Goal: Browse casually: Explore the website without a specific task or goal

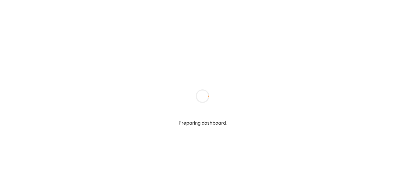
type input "**********"
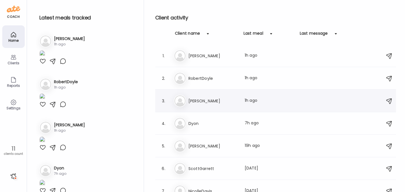
type input "**********"
click at [197, 103] on h3 "[PERSON_NAME]" at bounding box center [213, 100] width 50 height 7
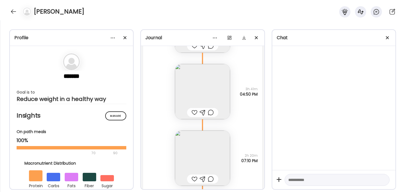
scroll to position [9344, 0]
click at [204, 147] on img at bounding box center [202, 156] width 55 height 55
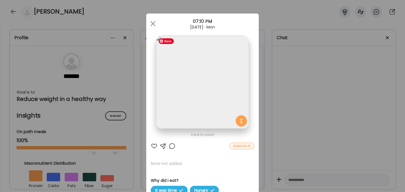
click at [210, 84] on img at bounding box center [202, 81] width 93 height 93
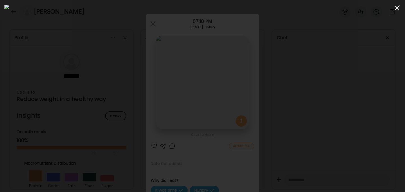
click at [396, 8] on div at bounding box center [397, 7] width 11 height 11
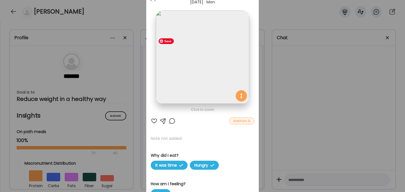
scroll to position [0, 0]
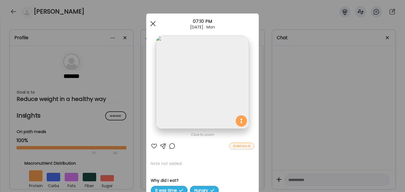
click at [153, 18] on div at bounding box center [152, 23] width 11 height 11
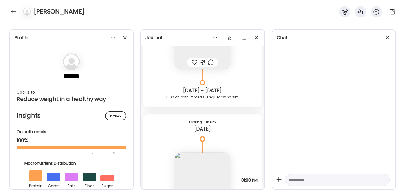
scroll to position [9188, 0]
click at [204, 175] on img at bounding box center [202, 179] width 55 height 55
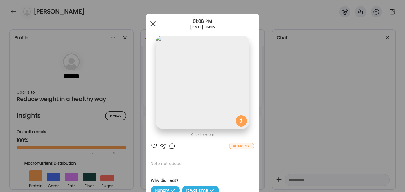
click at [154, 21] on div at bounding box center [152, 23] width 11 height 11
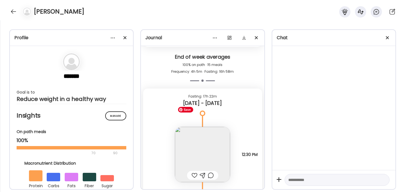
scroll to position [9008, 0]
click at [213, 159] on img at bounding box center [202, 154] width 55 height 55
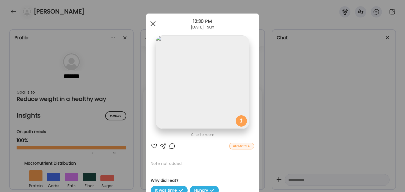
click at [154, 24] on span at bounding box center [152, 23] width 5 height 5
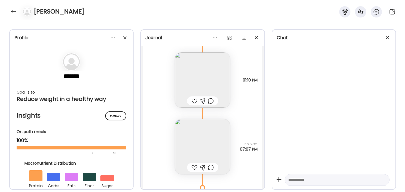
scroll to position [8840, 0]
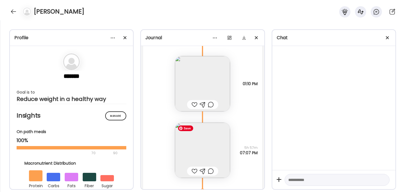
click at [209, 152] on img at bounding box center [202, 149] width 55 height 55
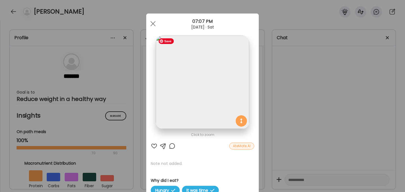
click at [207, 103] on img at bounding box center [202, 81] width 93 height 93
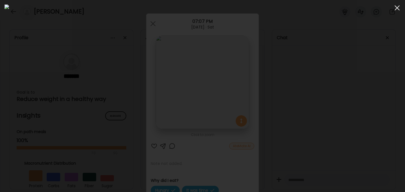
click at [396, 8] on div at bounding box center [397, 7] width 11 height 11
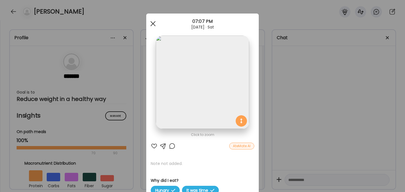
click at [152, 22] on span at bounding box center [152, 23] width 5 height 5
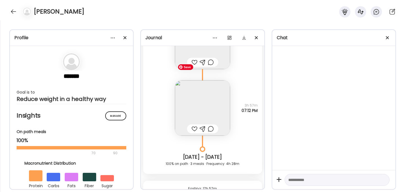
scroll to position [8673, 0]
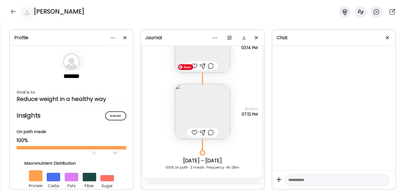
click at [196, 97] on img at bounding box center [202, 111] width 55 height 55
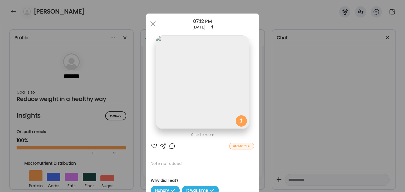
click at [202, 59] on img at bounding box center [202, 81] width 93 height 93
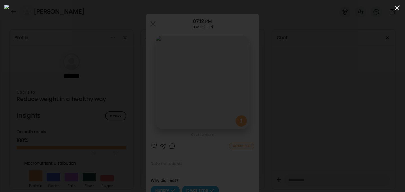
click at [397, 8] on span at bounding box center [397, 7] width 5 height 5
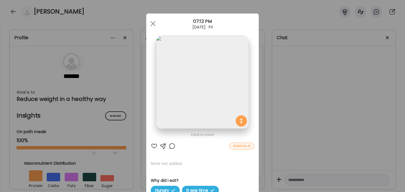
click at [276, 102] on div "Ate Coach Dashboard Wahoo! It’s official Take a moment to set up your Coach Pro…" at bounding box center [202, 96] width 405 height 192
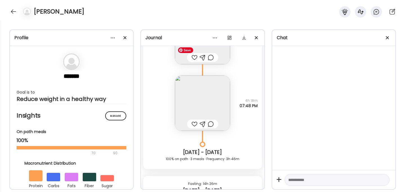
scroll to position [8410, 0]
click at [199, 104] on img at bounding box center [202, 103] width 55 height 55
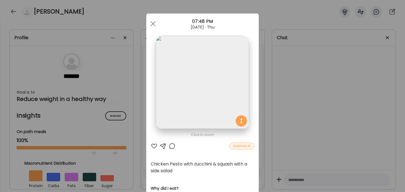
click at [202, 82] on img at bounding box center [202, 81] width 93 height 93
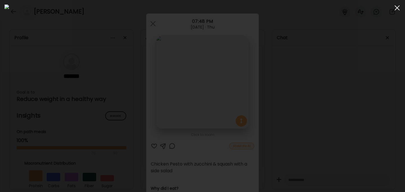
click at [398, 6] on div at bounding box center [397, 7] width 11 height 11
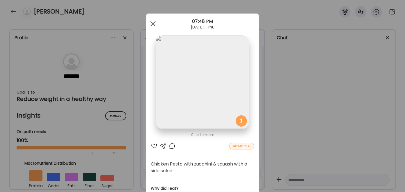
click at [154, 24] on span at bounding box center [152, 23] width 5 height 5
